Goal: Transaction & Acquisition: Purchase product/service

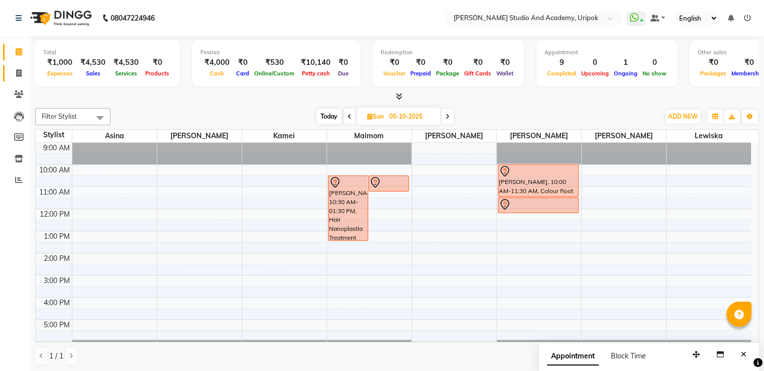
scroll to position [19, 0]
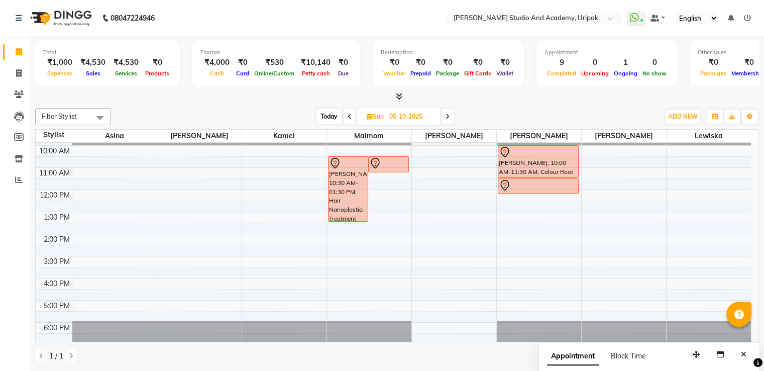
click at [336, 115] on span "Today" at bounding box center [328, 116] width 25 height 16
type input "04-10-2025"
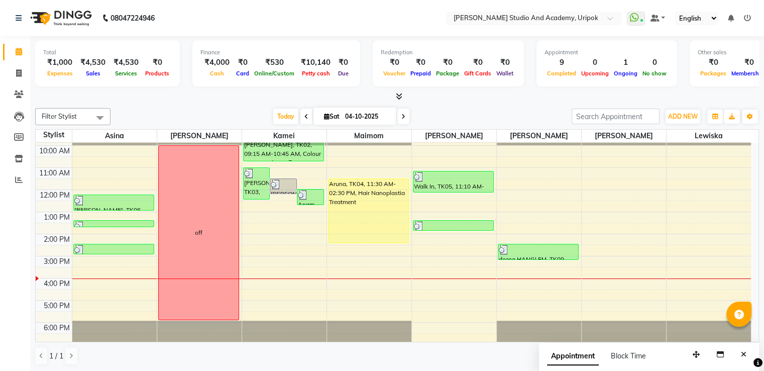
click at [114, 299] on div "9:00 AM 10:00 AM 11:00 AM 12:00 PM 1:00 PM 2:00 PM 3:00 PM 4:00 PM 5:00 PM 6:00…" at bounding box center [393, 234] width 715 height 220
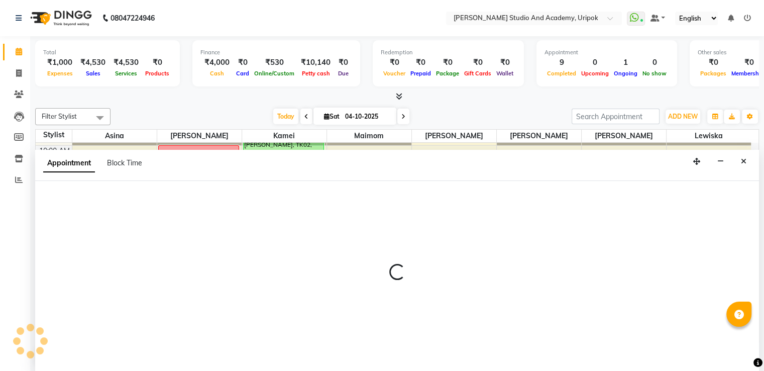
scroll to position [1, 0]
select select "29613"
select select "1020"
select select "tentative"
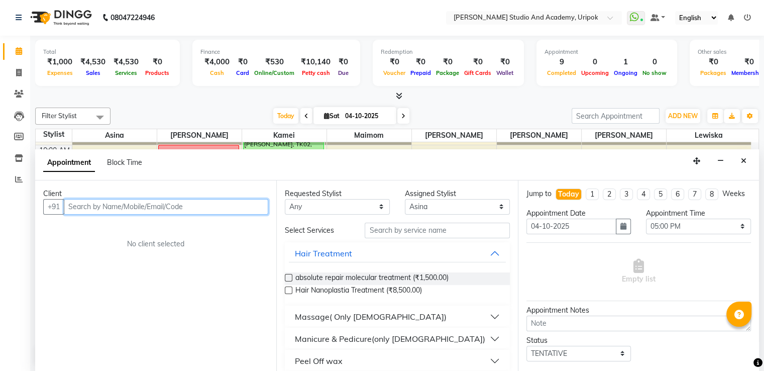
click at [133, 206] on input "text" at bounding box center [166, 207] width 204 height 16
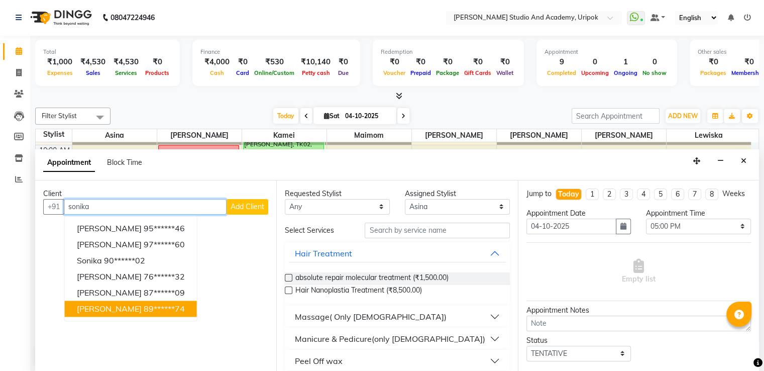
click at [146, 311] on ngb-highlight "89******74" at bounding box center [164, 308] width 41 height 10
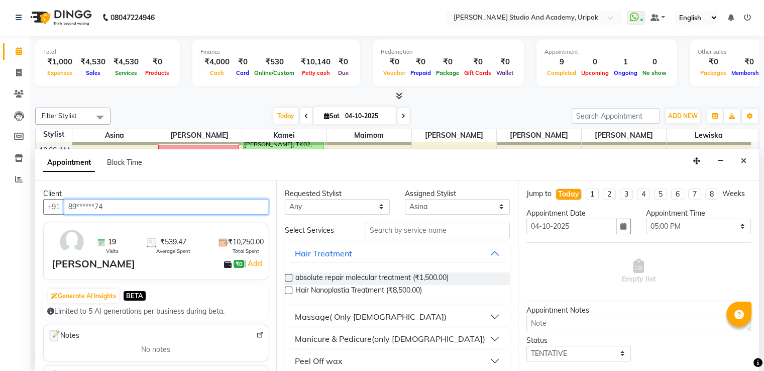
type input "89******74"
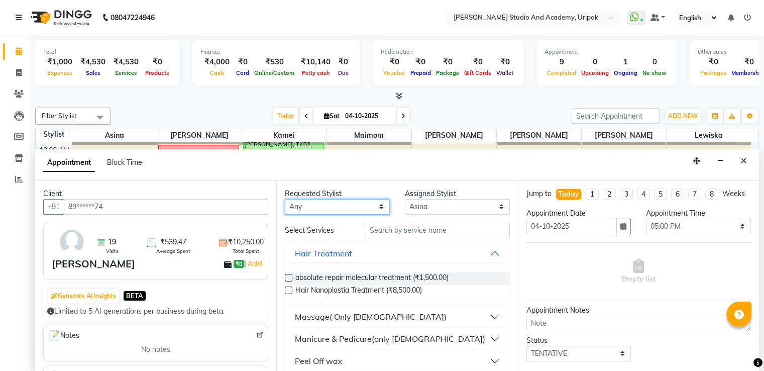
click at [345, 209] on select "Any [PERSON_NAME] [PERSON_NAME] Maimom [PERSON_NAME] [PERSON_NAME]" at bounding box center [337, 207] width 105 height 16
select select "29613"
click at [285, 199] on select "Any [PERSON_NAME] [PERSON_NAME] Maimom [PERSON_NAME] [PERSON_NAME]" at bounding box center [337, 207] width 105 height 16
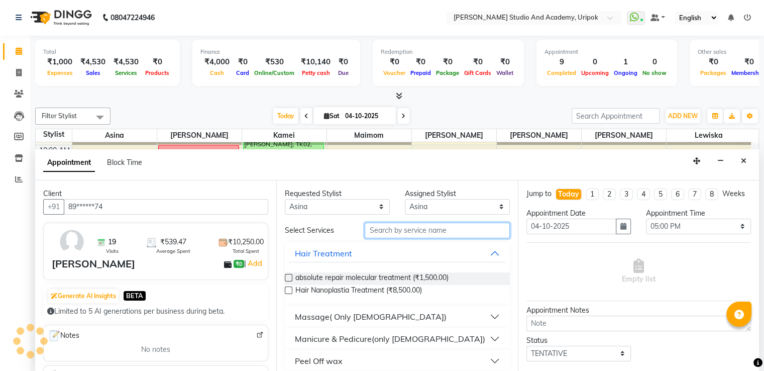
click at [379, 230] on input "text" at bounding box center [437, 230] width 145 height 16
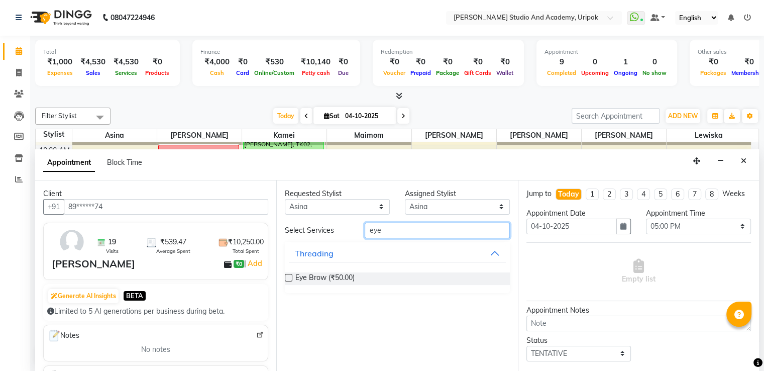
type input "eye"
click at [287, 276] on label at bounding box center [289, 278] width 8 height 8
click at [287, 276] on input "checkbox" at bounding box center [288, 278] width 7 height 7
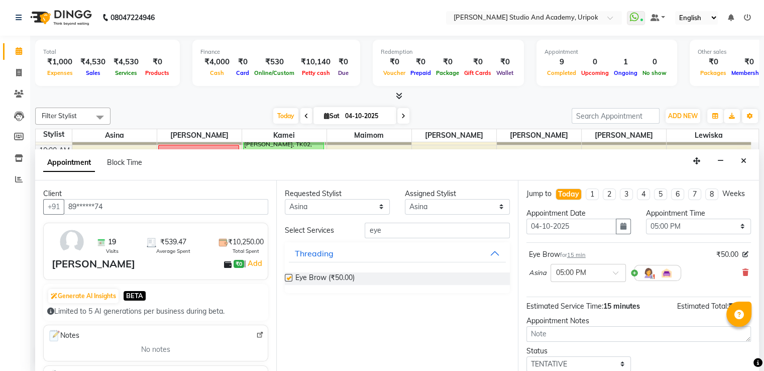
checkbox input "false"
click at [392, 233] on input "eye" at bounding box center [437, 230] width 145 height 16
type input "e"
type input "under"
click at [299, 300] on div "Waxing" at bounding box center [310, 304] width 30 height 12
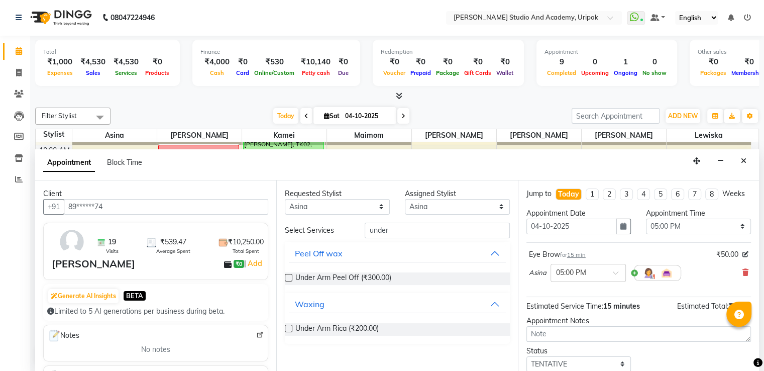
click at [287, 326] on label at bounding box center [289, 328] width 8 height 8
click at [287, 326] on input "checkbox" at bounding box center [288, 329] width 7 height 7
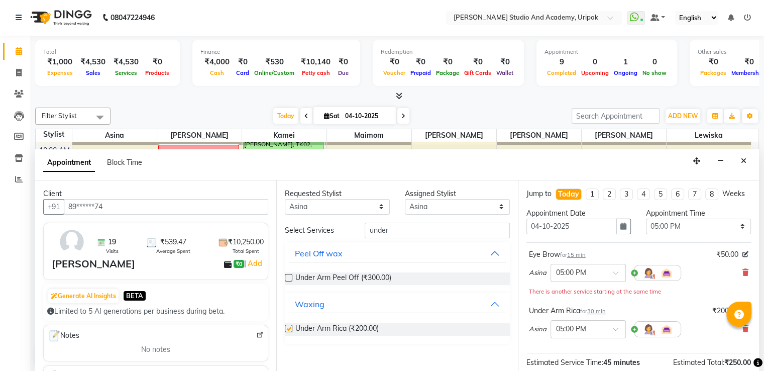
checkbox input "false"
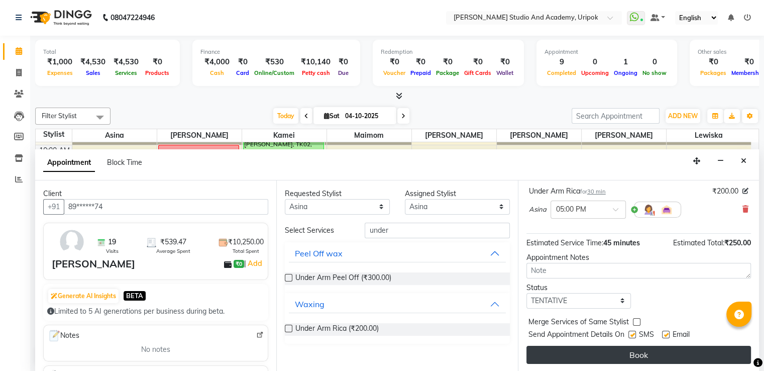
click at [659, 350] on button "Book" at bounding box center [638, 355] width 225 height 18
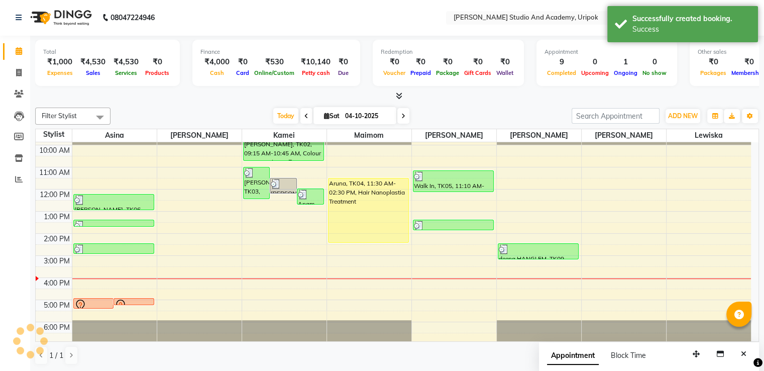
scroll to position [0, 0]
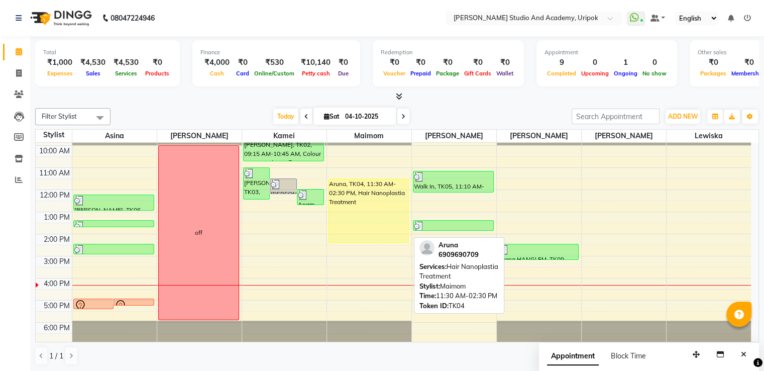
click at [374, 217] on div "Aruna, TK04, 11:30 AM-02:30 PM, Hair Nanoplastia Treatment" at bounding box center [368, 211] width 80 height 64
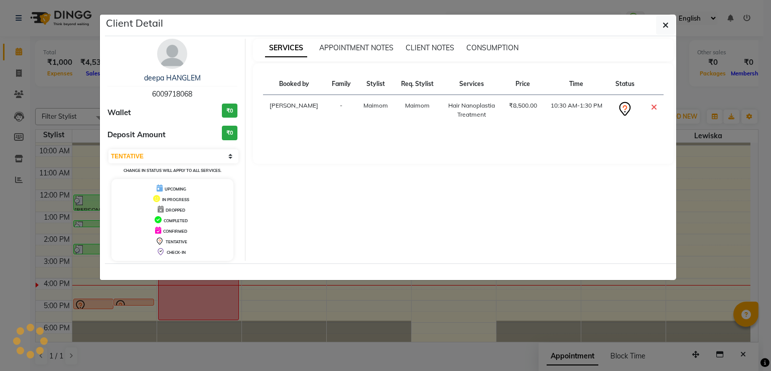
select select "1"
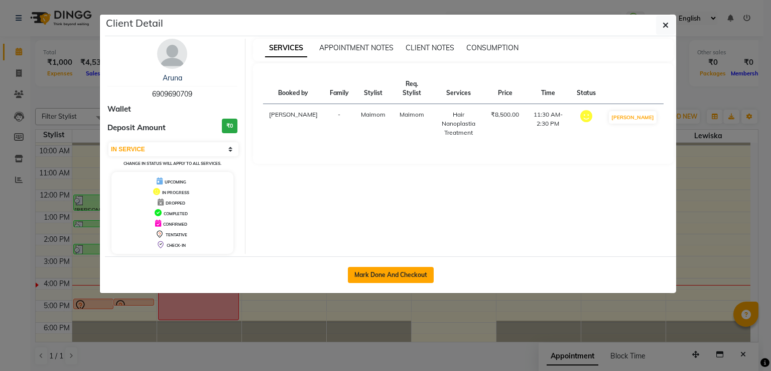
click at [400, 277] on button "Mark Done And Checkout" at bounding box center [391, 275] width 86 height 16
select select "service"
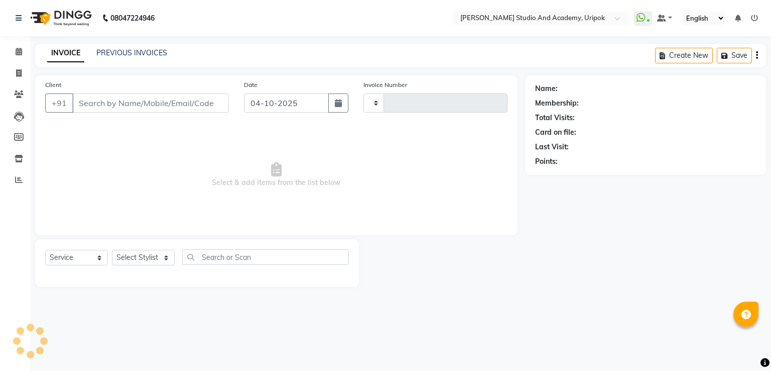
type input "1429"
select select "4880"
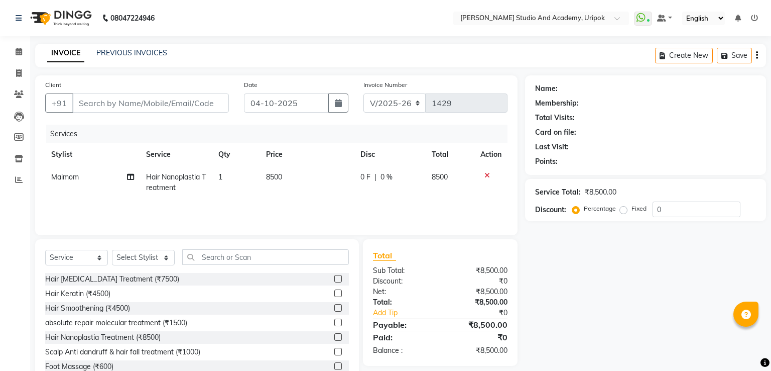
type input "69******09"
select select "90384"
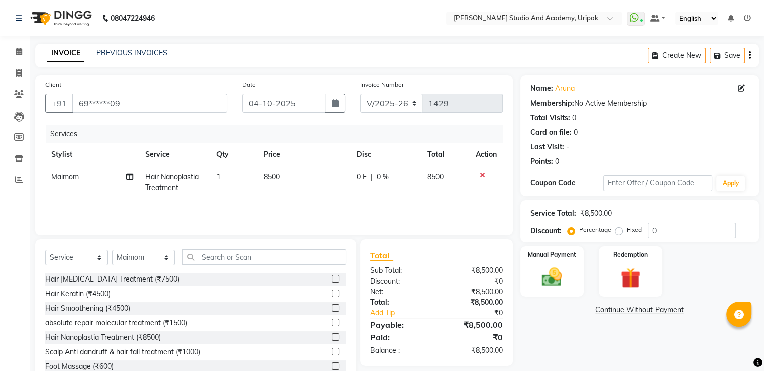
click at [270, 179] on span "8500" at bounding box center [272, 176] width 16 height 9
select select "90384"
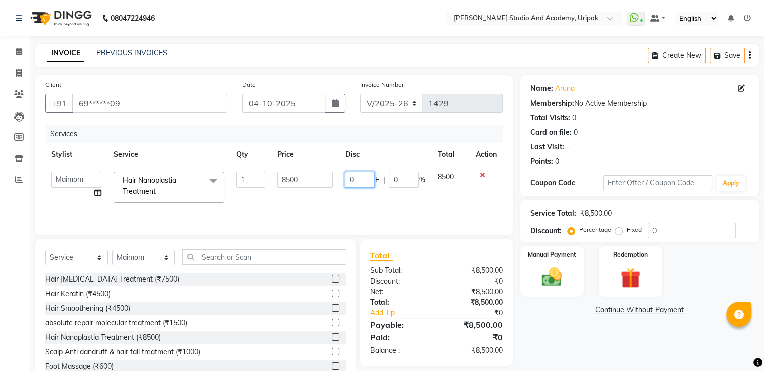
click at [355, 182] on input "0" at bounding box center [360, 180] width 30 height 16
type input "2500"
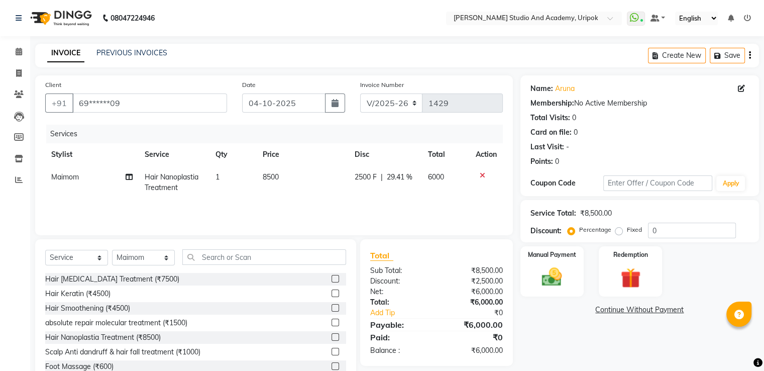
click at [365, 195] on td "2500 F | 29.41 %" at bounding box center [385, 182] width 73 height 33
select select "90384"
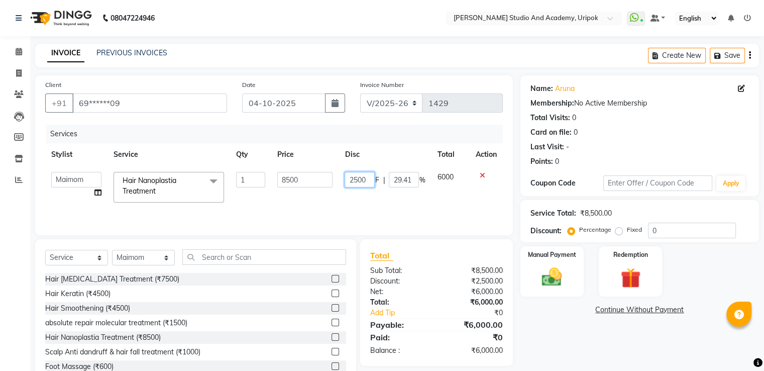
click at [358, 180] on input "2500" at bounding box center [360, 180] width 30 height 16
type input "3000"
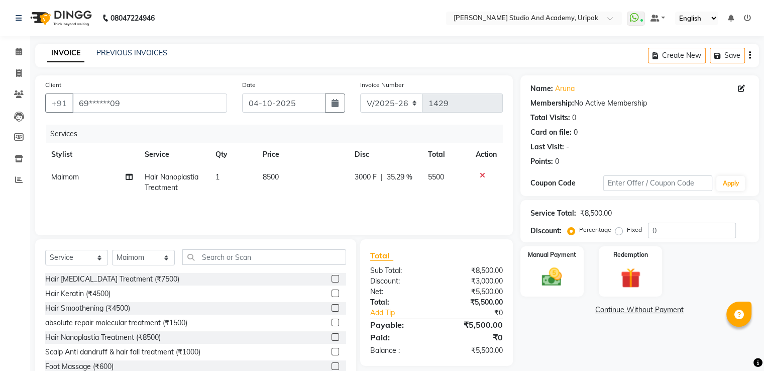
click at [575, 326] on div "Name: Aruna Membership: No Active Membership Total Visits: 0 Card on file: 0 La…" at bounding box center [643, 231] width 246 height 312
click at [554, 278] on img at bounding box center [552, 277] width 34 height 24
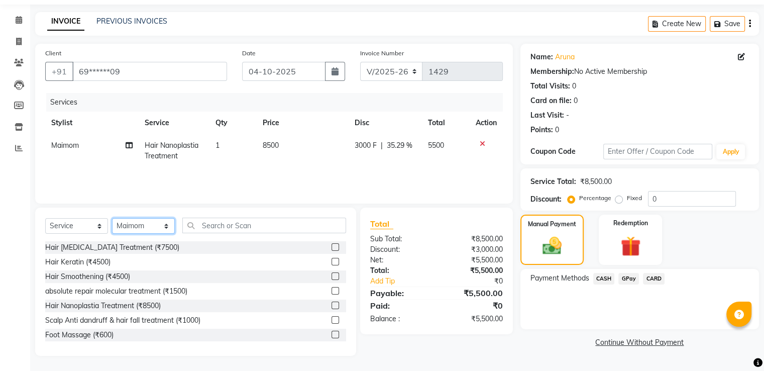
click at [162, 230] on select "Select Stylist [PERSON_NAME] [PERSON_NAME] [PERSON_NAME] [PERSON_NAME] [PERSON_…" at bounding box center [143, 226] width 63 height 16
select select "29613"
click at [112, 218] on select "Select Stylist [PERSON_NAME] [PERSON_NAME] [PERSON_NAME] [PERSON_NAME] [PERSON_…" at bounding box center [143, 226] width 63 height 16
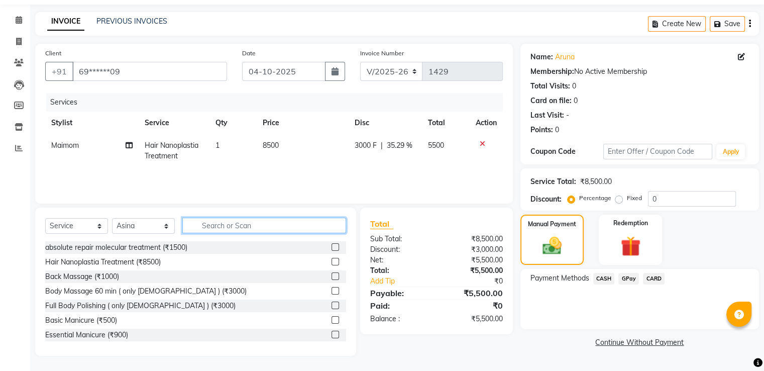
click at [230, 224] on input "text" at bounding box center [264, 225] width 164 height 16
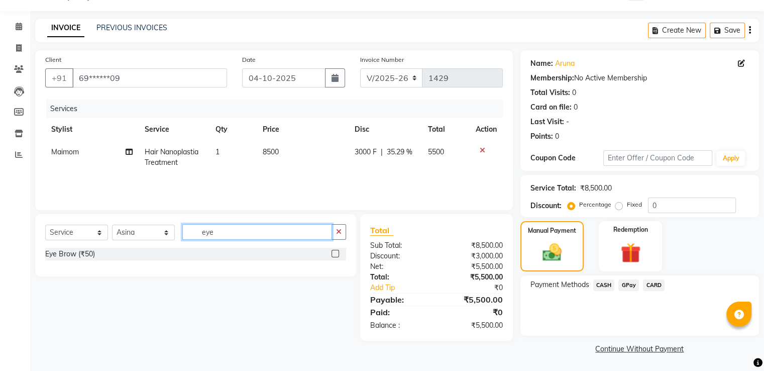
type input "eye"
click at [332, 253] on label at bounding box center [335, 254] width 8 height 8
click at [332, 253] on input "checkbox" at bounding box center [334, 254] width 7 height 7
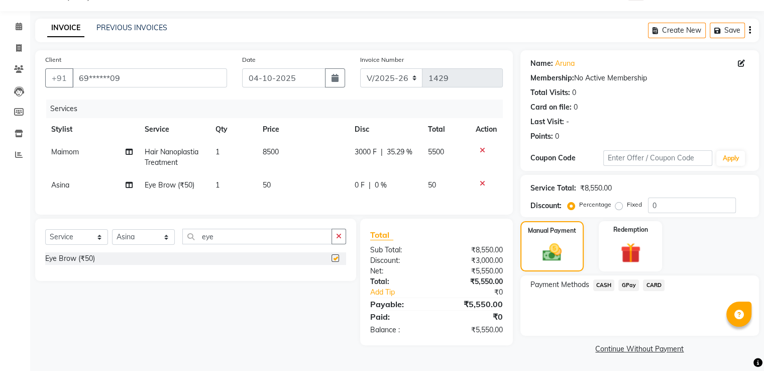
checkbox input "false"
click at [104, 245] on select "Select Service Product Membership Package Voucher Prepaid Gift Card" at bounding box center [76, 237] width 63 height 16
select select "product"
click at [45, 237] on select "Select Service Product Membership Package Voucher Prepaid Gift Card" at bounding box center [76, 237] width 63 height 16
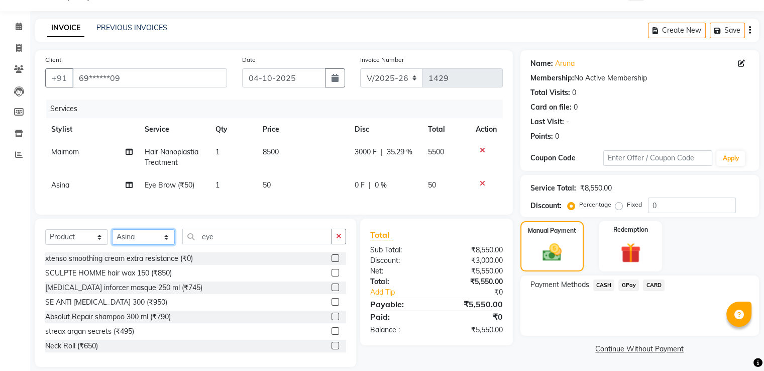
click at [154, 242] on select "Select Stylist [PERSON_NAME] [PERSON_NAME] [PERSON_NAME] [PERSON_NAME] [PERSON_…" at bounding box center [143, 237] width 63 height 16
select select "90384"
click at [112, 237] on select "Select Stylist [PERSON_NAME] [PERSON_NAME] [PERSON_NAME] [PERSON_NAME] [PERSON_…" at bounding box center [143, 237] width 63 height 16
click at [145, 165] on span "Hair Nanoplastia Treatment" at bounding box center [172, 157] width 54 height 20
select select "90384"
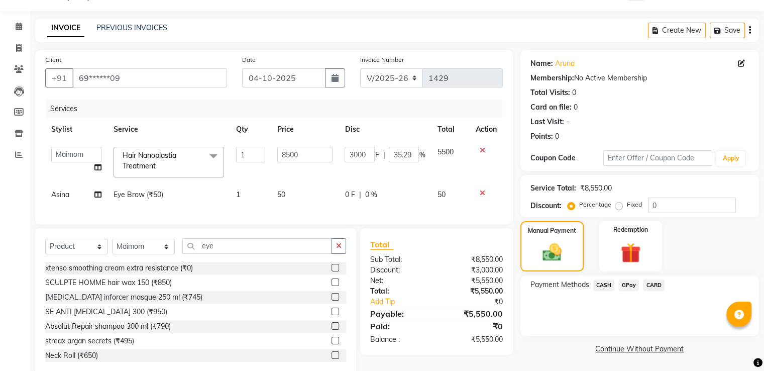
click at [653, 318] on div "Payment Methods CASH GPay CARD" at bounding box center [639, 305] width 239 height 60
click at [625, 287] on span "GPay" at bounding box center [628, 285] width 21 height 12
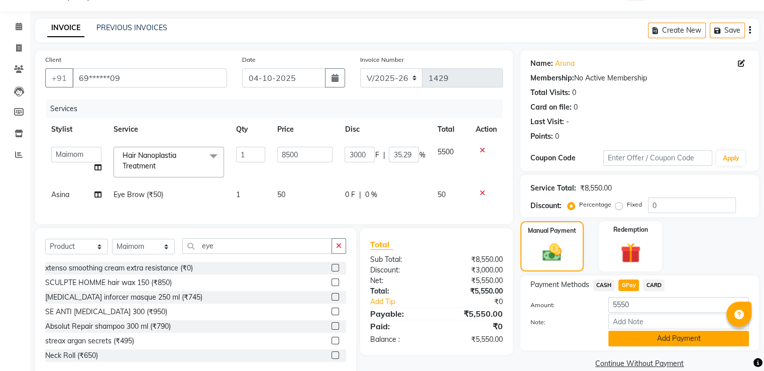
click at [645, 336] on button "Add Payment" at bounding box center [678, 338] width 141 height 16
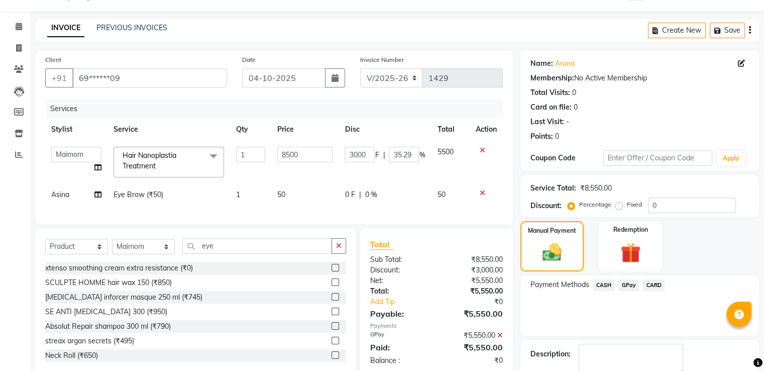
scroll to position [82, 0]
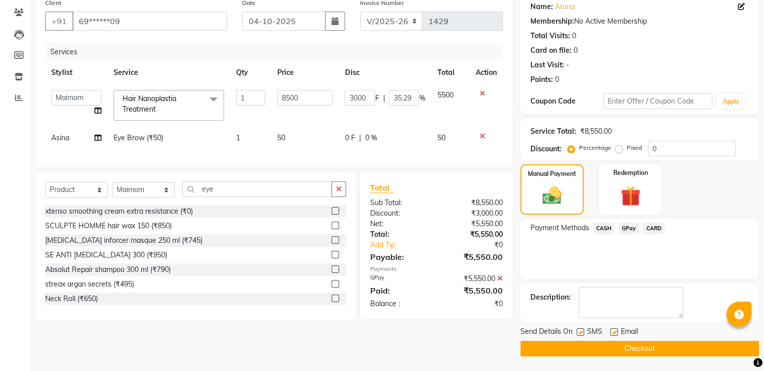
click at [619, 350] on button "Checkout" at bounding box center [639, 349] width 239 height 16
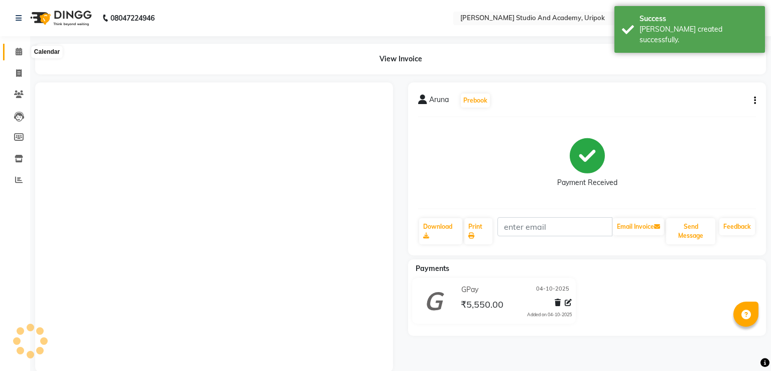
click at [16, 53] on icon at bounding box center [19, 52] width 7 height 8
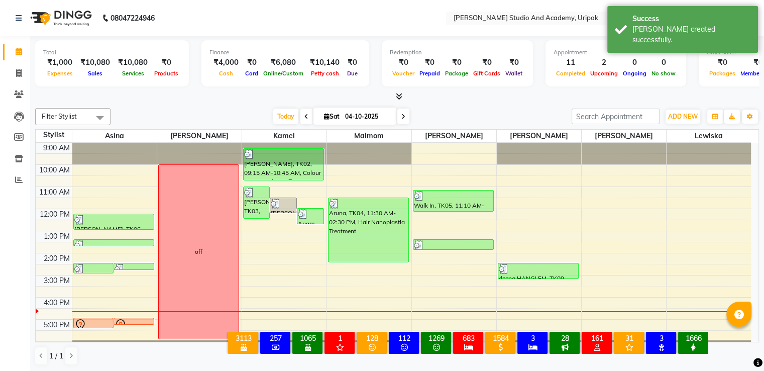
scroll to position [19, 0]
